Goal: Transaction & Acquisition: Purchase product/service

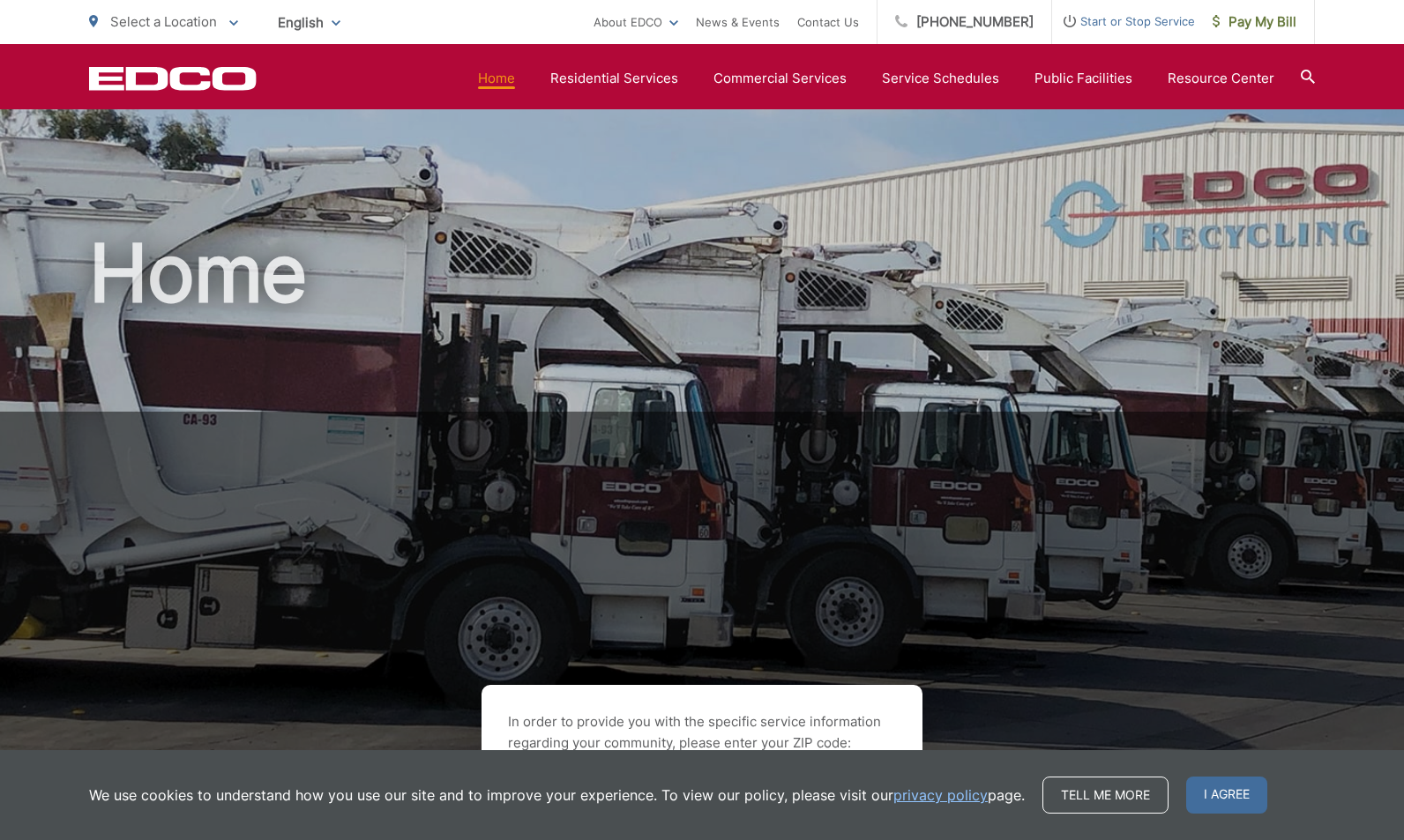
scroll to position [473, 0]
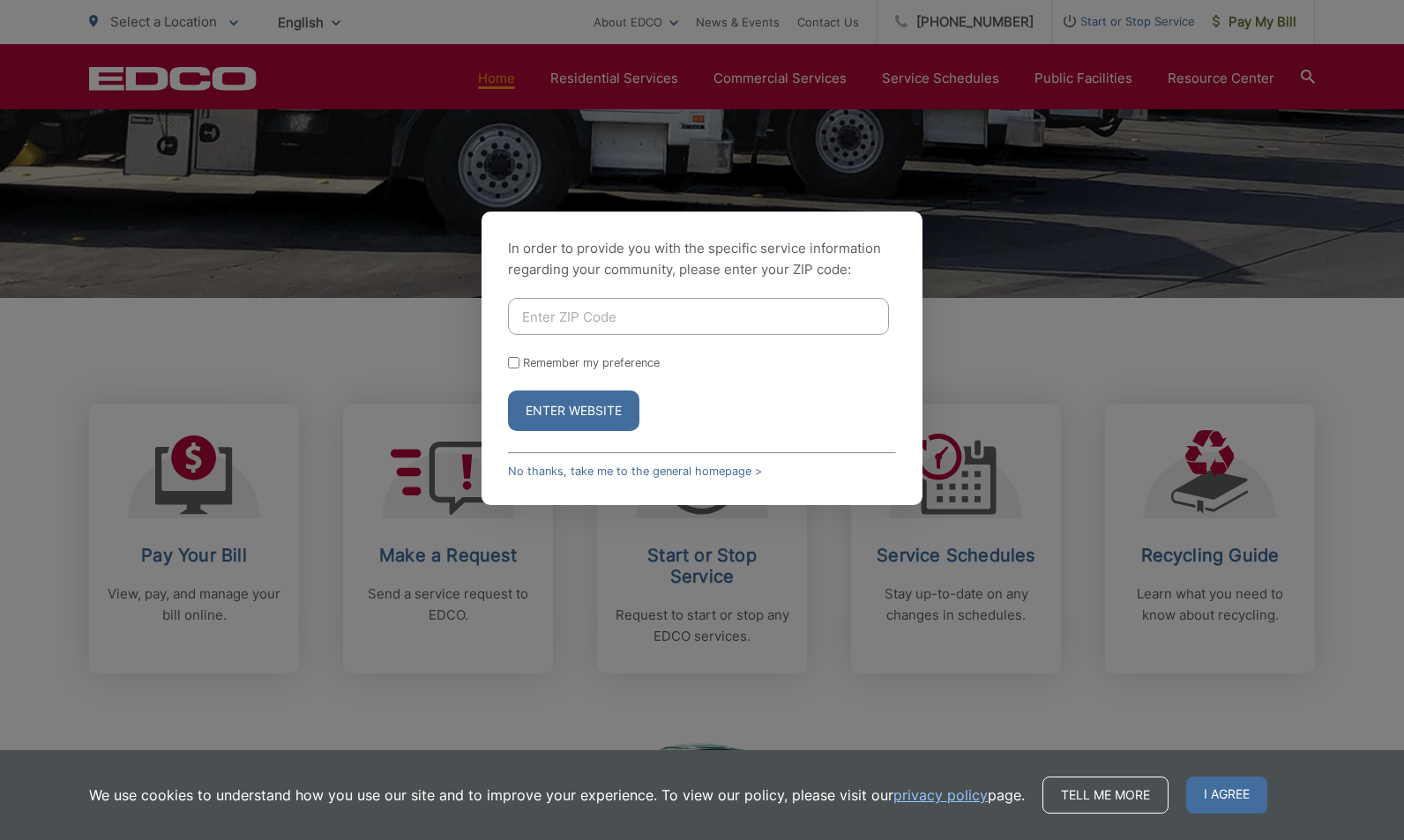
click at [548, 319] on input "Enter ZIP Code" at bounding box center [698, 316] width 381 height 37
type input "92028"
click at [589, 414] on button "Enter Website" at bounding box center [574, 410] width 132 height 40
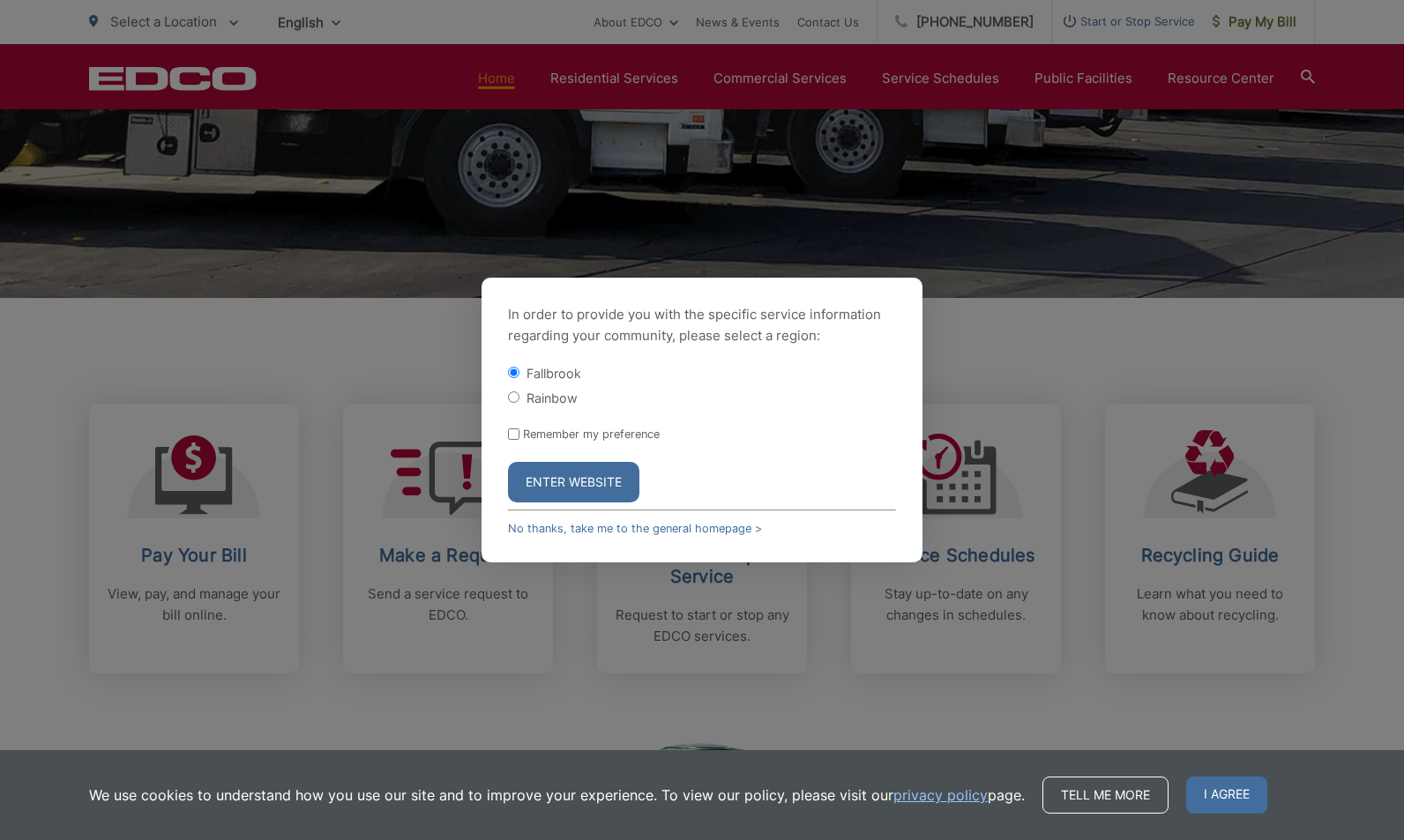
click at [592, 480] on button "Enter Website" at bounding box center [574, 482] width 132 height 40
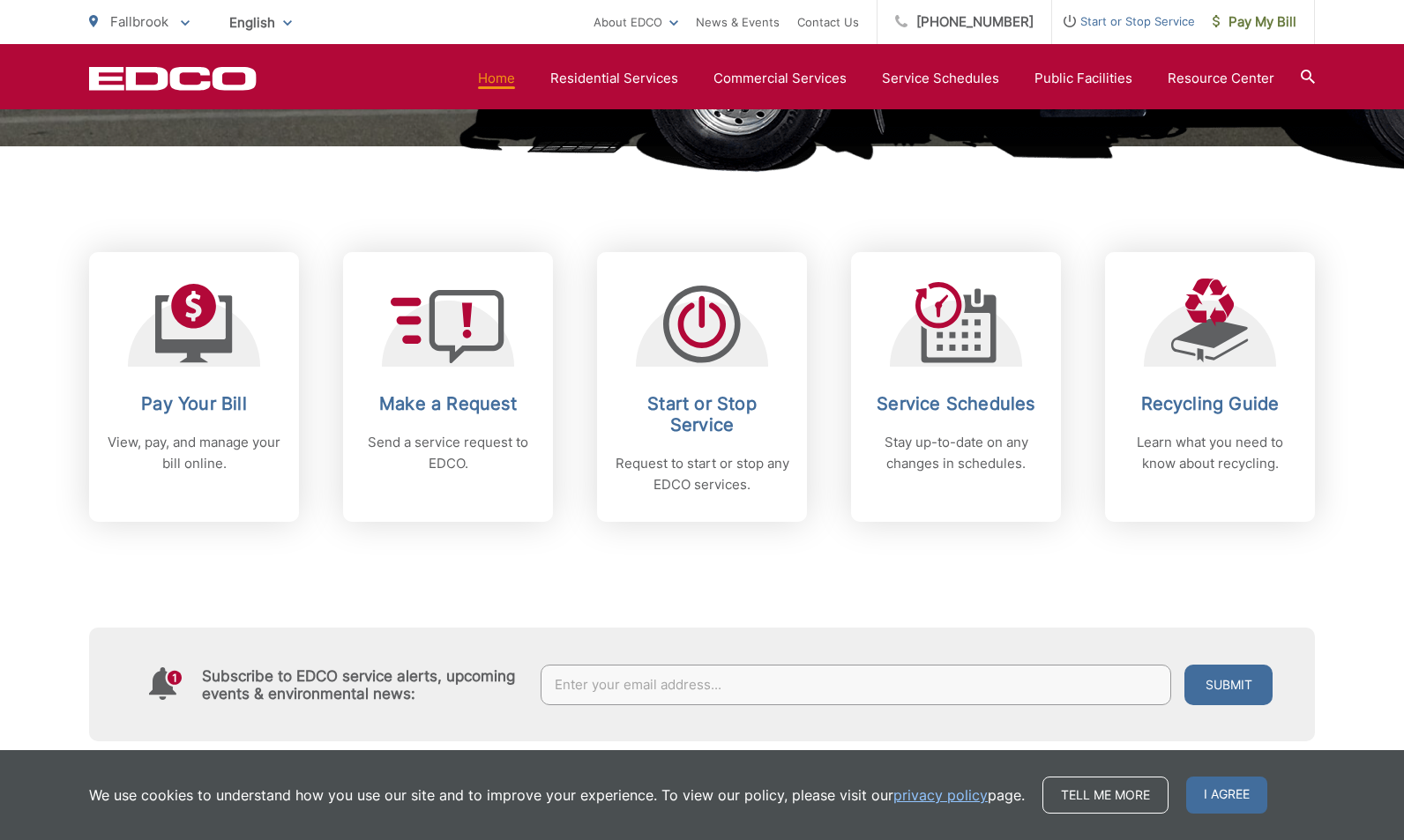
scroll to position [627, 0]
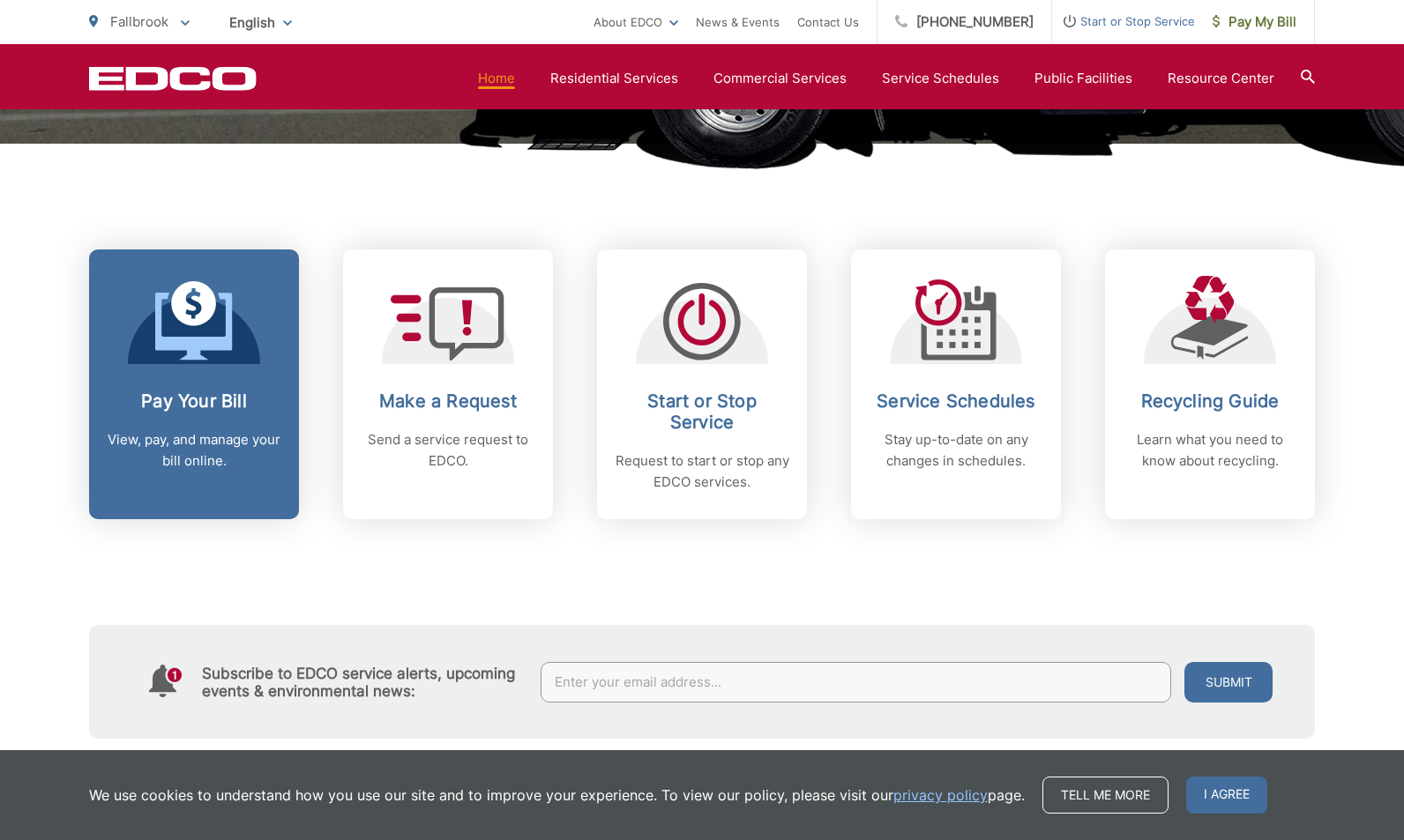
click at [193, 394] on h2 "Pay Your Bill" at bounding box center [194, 401] width 175 height 21
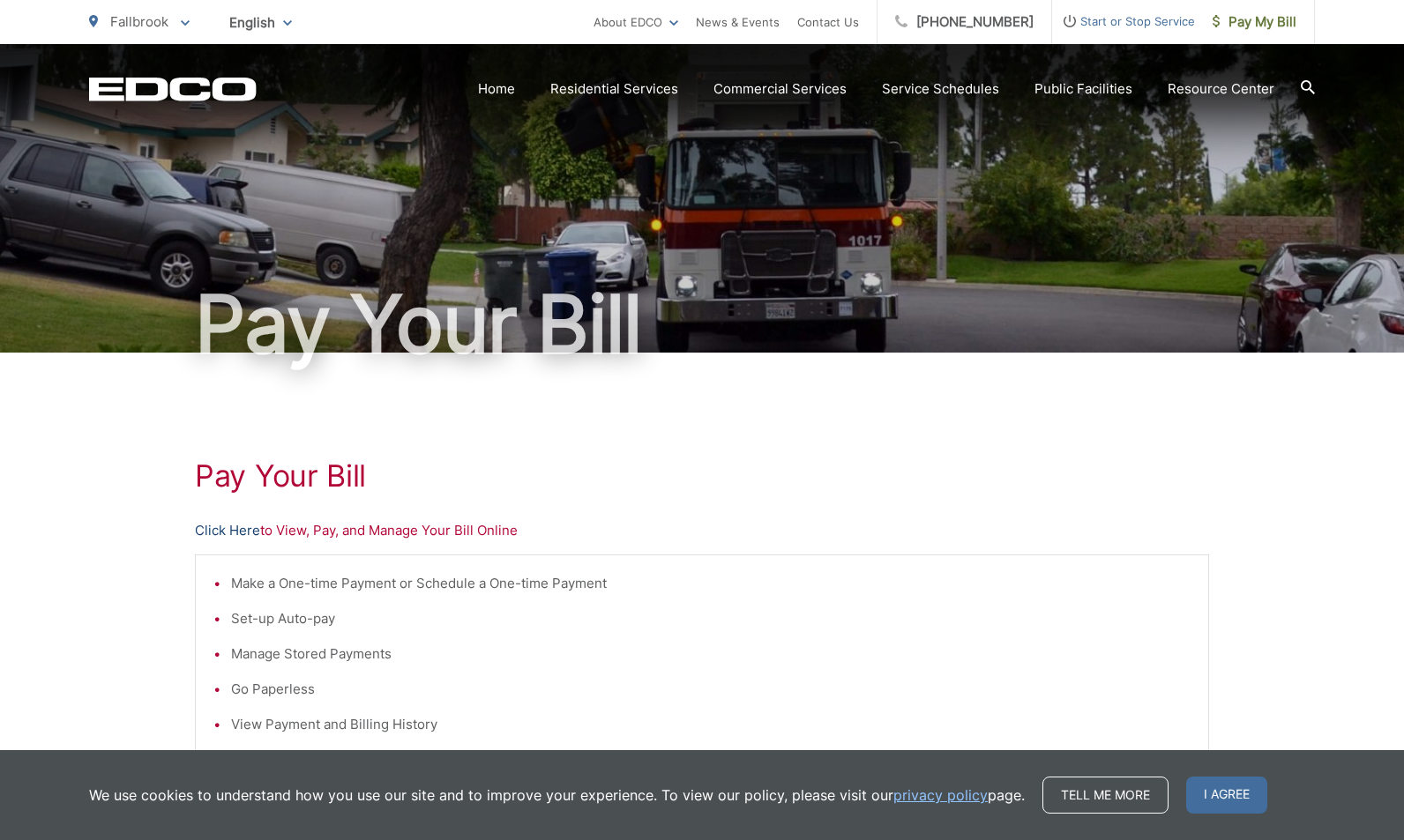
click at [224, 527] on link "Click Here" at bounding box center [227, 531] width 65 height 21
